Goal: Transaction & Acquisition: Purchase product/service

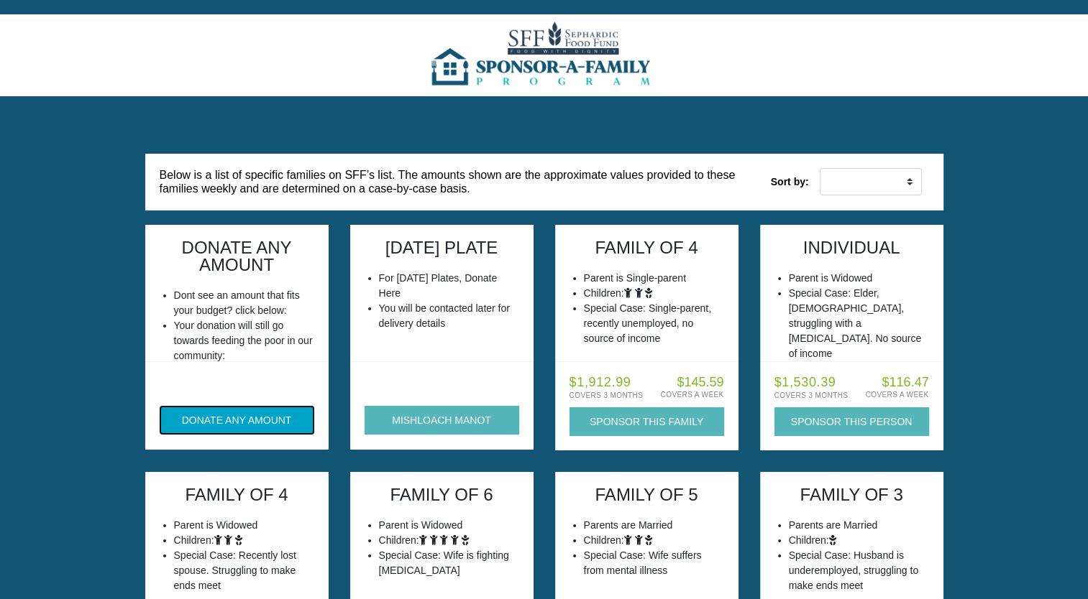
click at [207, 423] on button "DONATE ANY AMOUNT" at bounding box center [237, 420] width 155 height 29
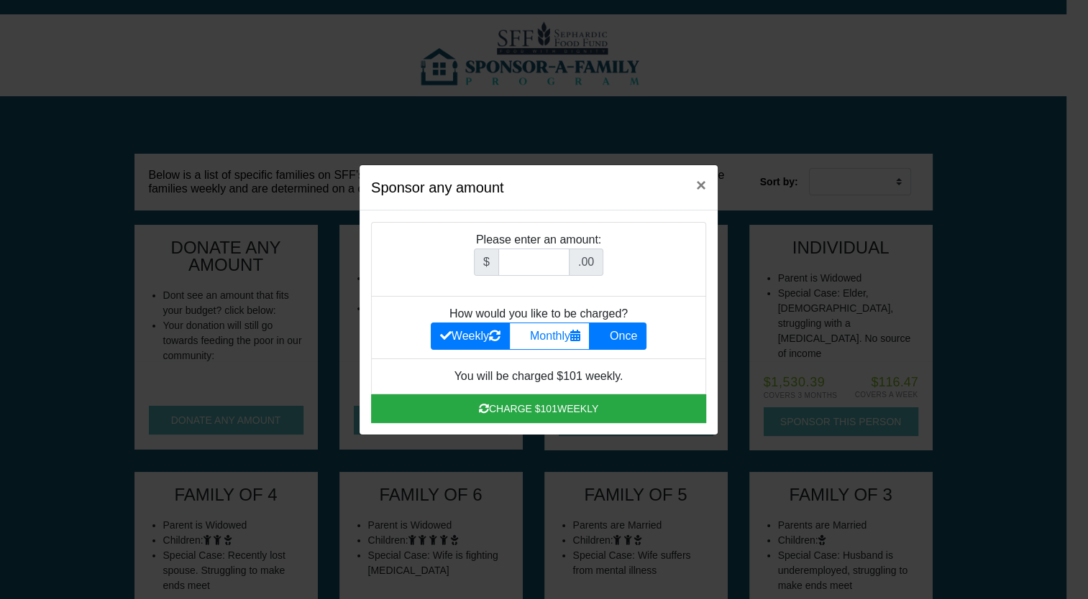
click at [606, 339] on icon at bounding box center [604, 336] width 12 height 12
click at [606, 337] on input "Once" at bounding box center [602, 332] width 9 height 9
radio input "true"
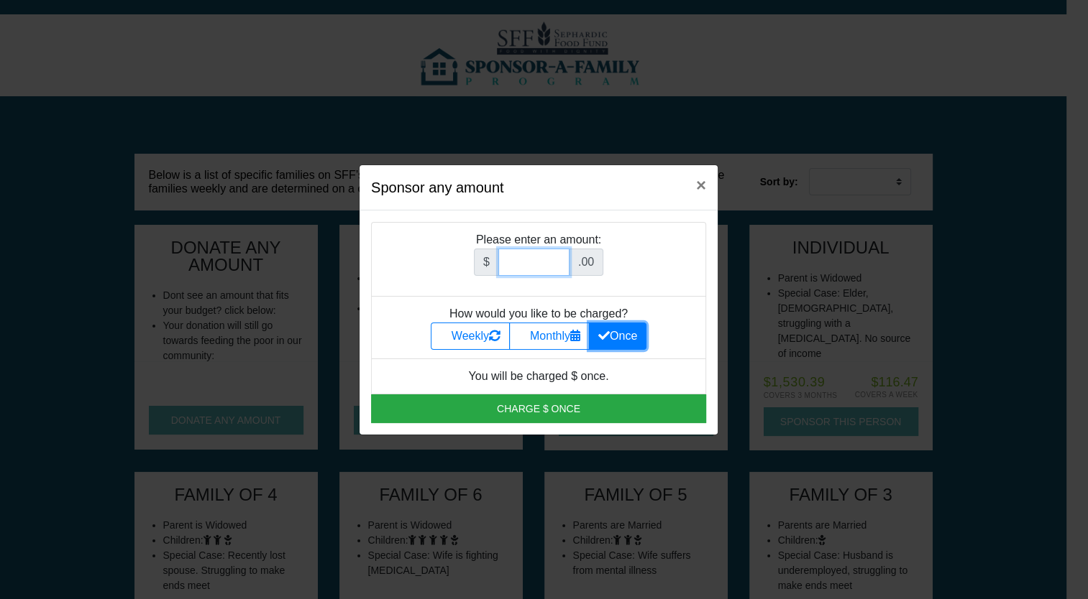
click at [542, 268] on input "Amount (to the nearest dollar)" at bounding box center [533, 262] width 71 height 27
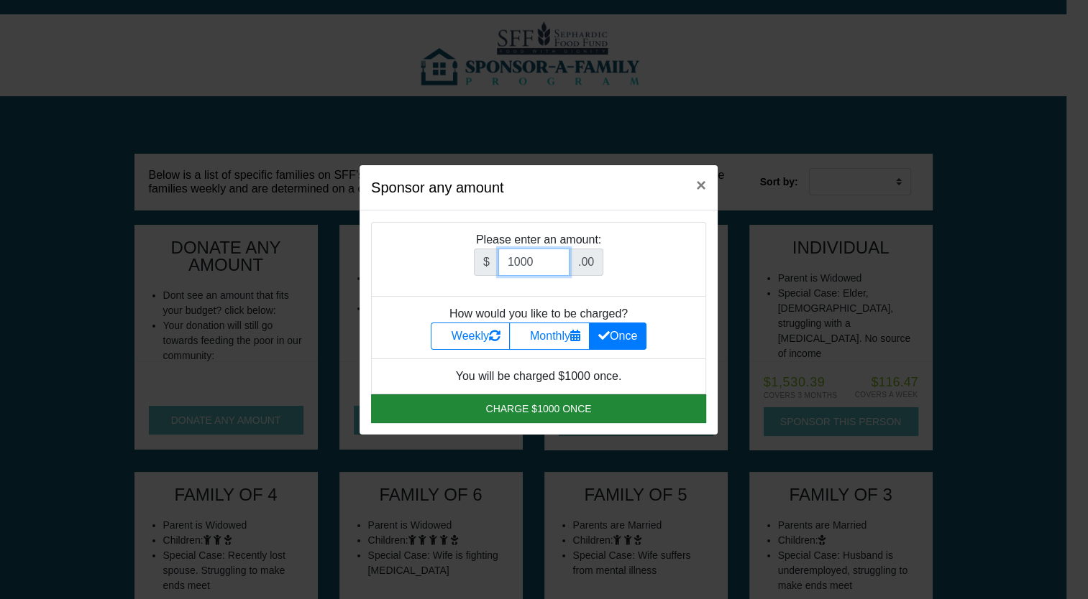
type input "1000"
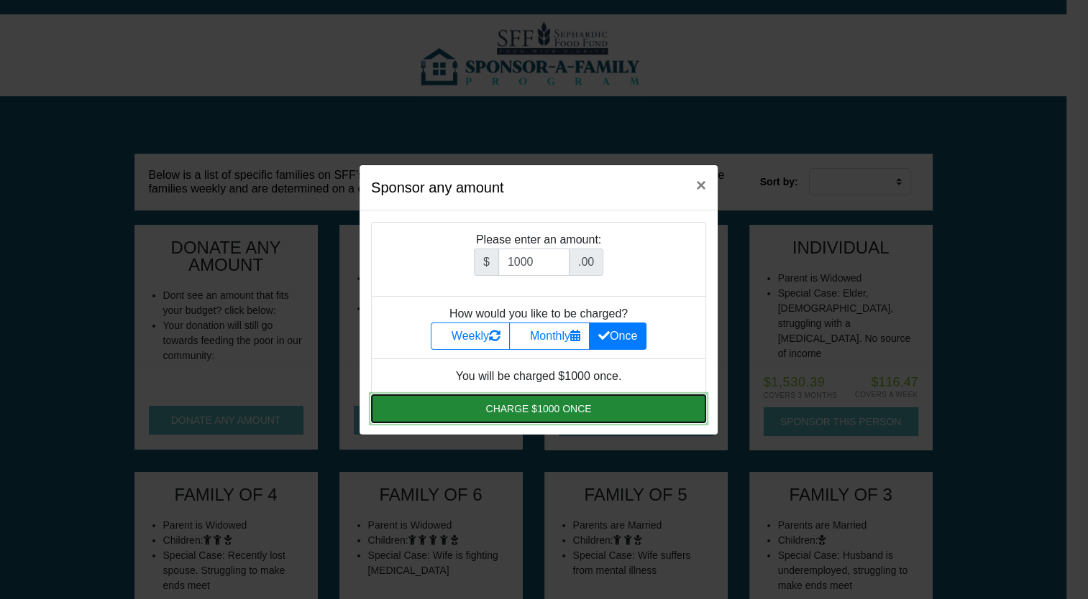
click at [570, 404] on button "Charge $1000 once" at bounding box center [538, 409] width 335 height 29
